Goal: Navigation & Orientation: Understand site structure

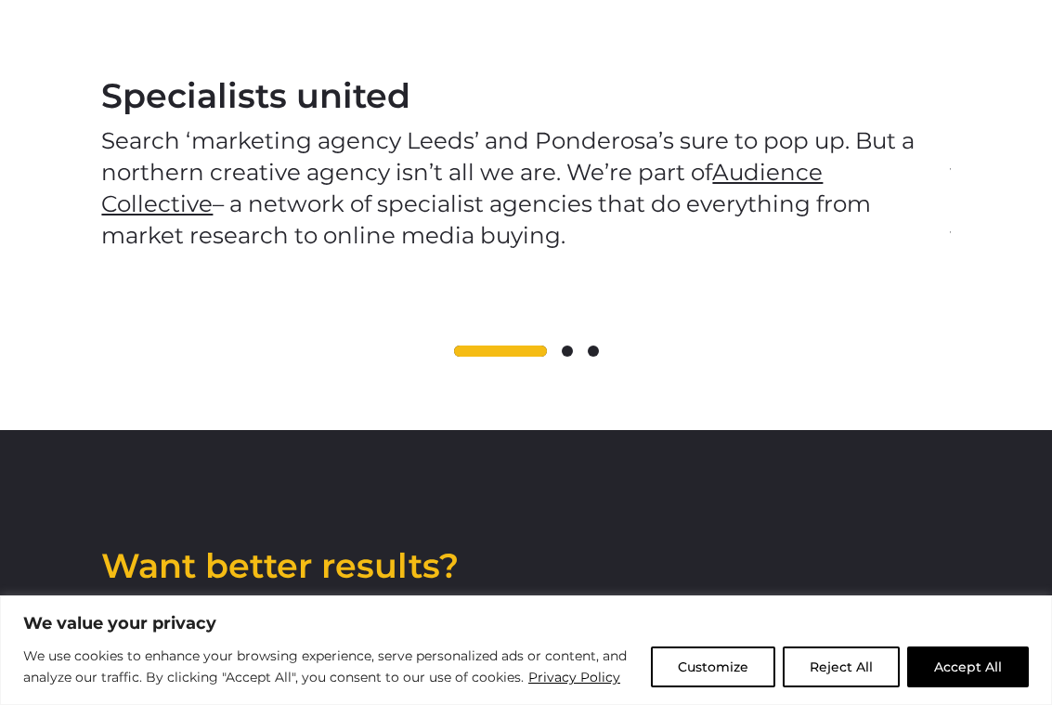
scroll to position [3241, 0]
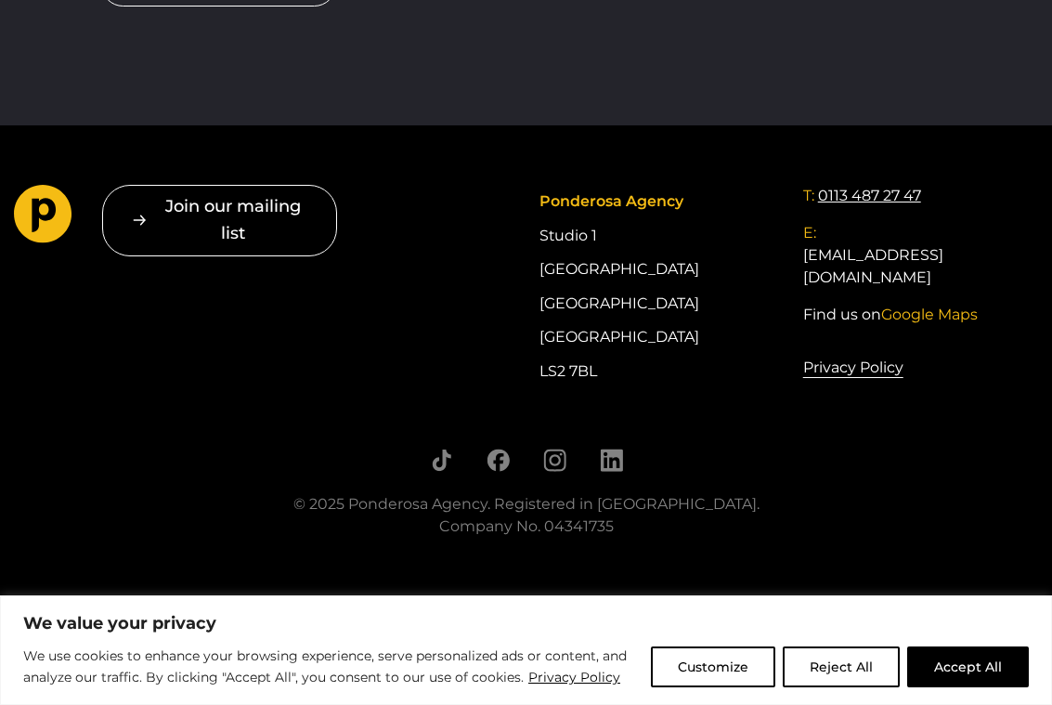
drag, startPoint x: 912, startPoint y: 196, endPoint x: 939, endPoint y: 192, distance: 27.2
click at [965, 153] on footer "Join our mailing list " * " indicates required fields Email * Consent * I give …" at bounding box center [526, 345] width 1052 height 441
click at [815, 199] on div "T: 0113 487 27 47" at bounding box center [921, 196] width 235 height 22
drag, startPoint x: 817, startPoint y: 199, endPoint x: 950, endPoint y: 197, distance: 132.8
click at [949, 198] on div "T: 0113 487 27 47" at bounding box center [921, 196] width 235 height 22
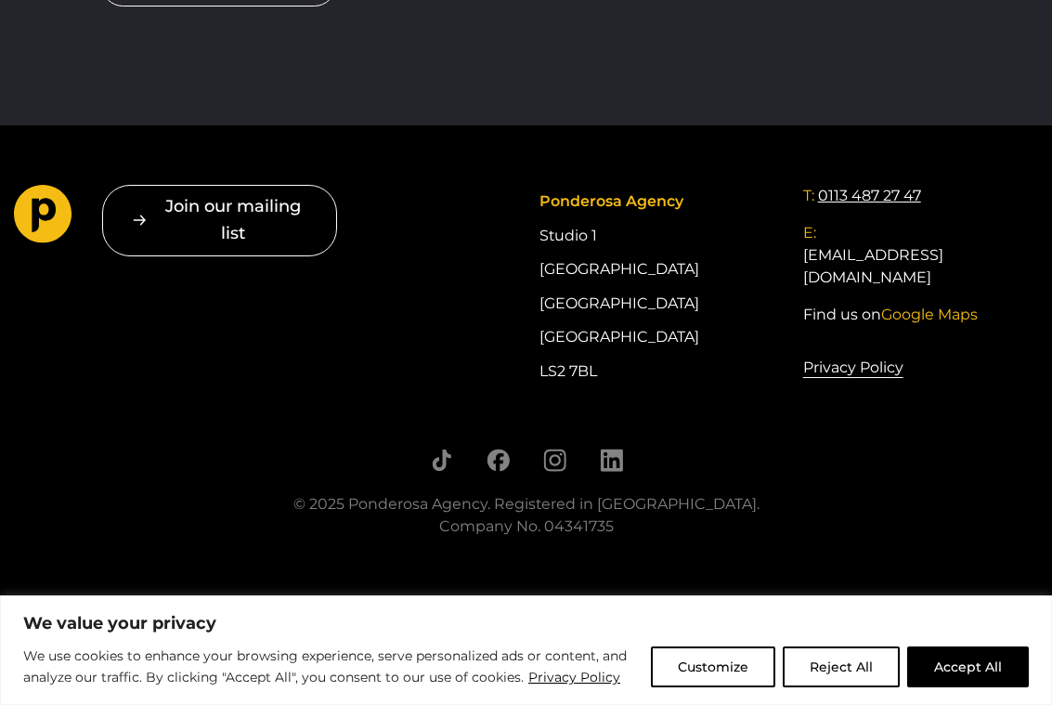
drag, startPoint x: 892, startPoint y: 192, endPoint x: 983, endPoint y: 263, distance: 115.2
click at [820, 194] on div "T: 0113 487 27 47" at bounding box center [921, 196] width 235 height 22
click at [399, 325] on div "Join our mailing list " * " indicates required fields Email * Consent * I give …" at bounding box center [526, 286] width 1052 height 203
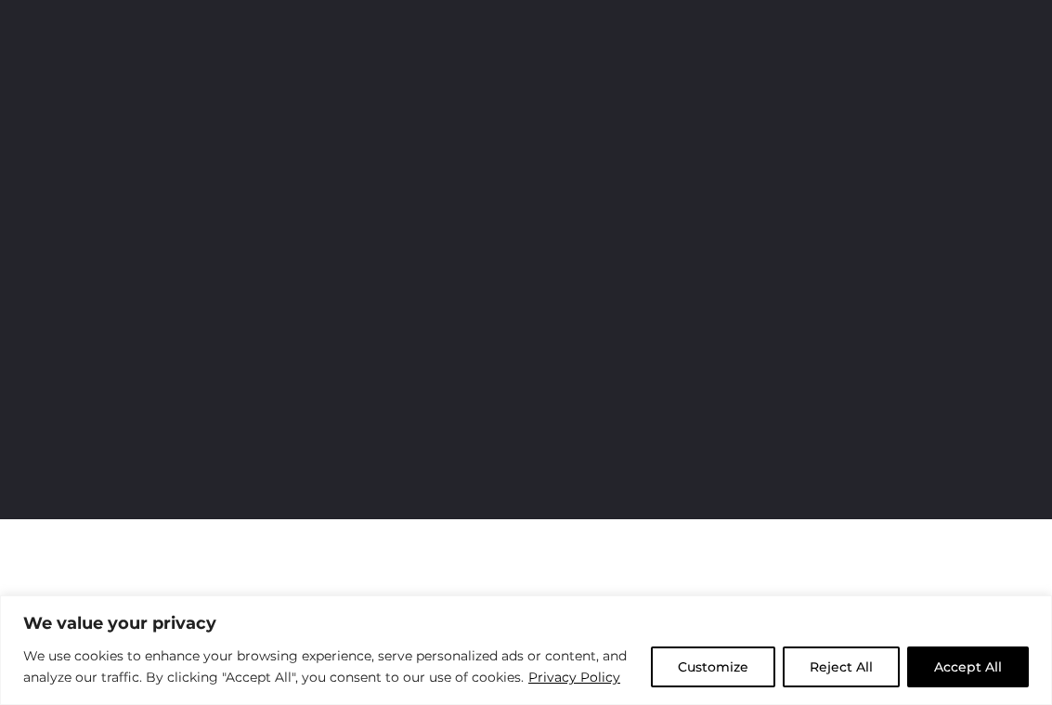
scroll to position [0, 0]
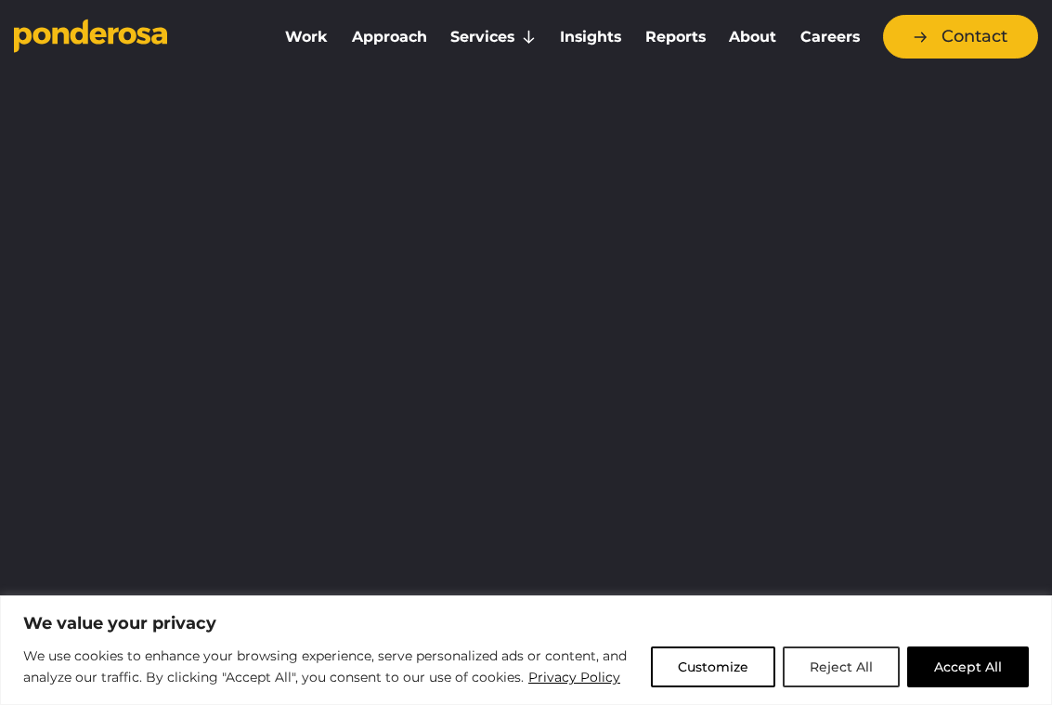
click at [871, 674] on button "Reject All" at bounding box center [841, 667] width 117 height 41
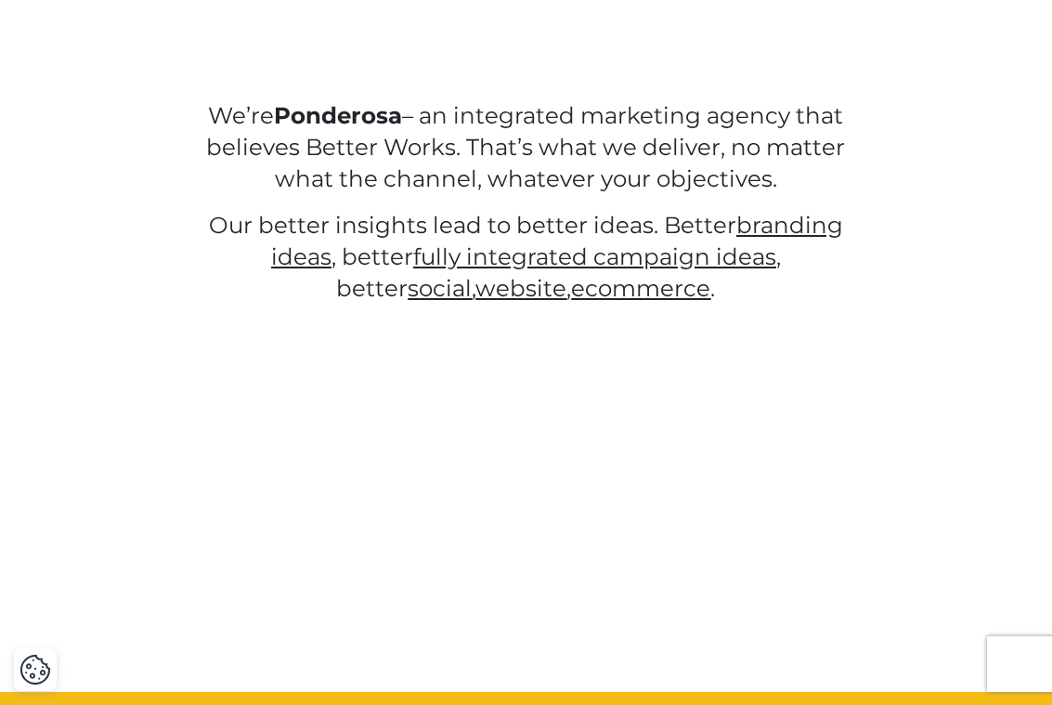
scroll to position [1486, 0]
